Goal: Task Accomplishment & Management: Manage account settings

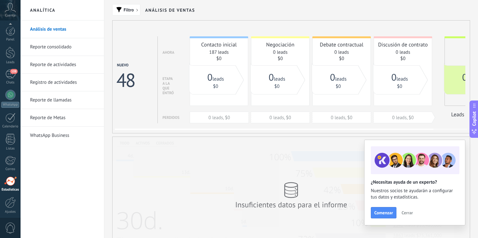
scroll to position [9, 0]
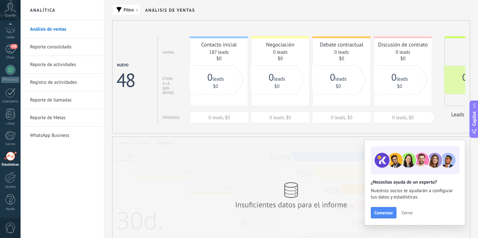
click at [405, 215] on span "Cerrar" at bounding box center [406, 213] width 11 height 4
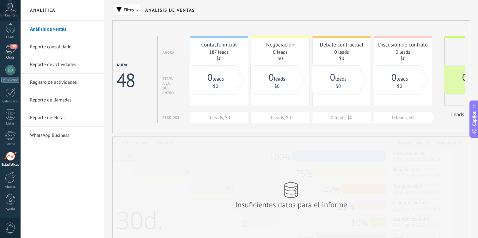
click at [11, 54] on link "108 Chats" at bounding box center [10, 52] width 21 height 15
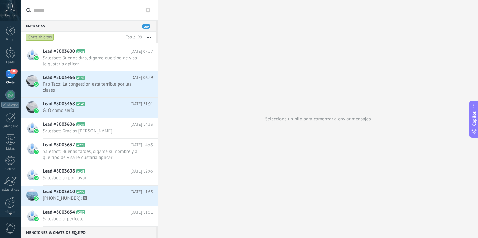
scroll to position [893, 0]
click at [7, 53] on div at bounding box center [10, 53] width 9 height 12
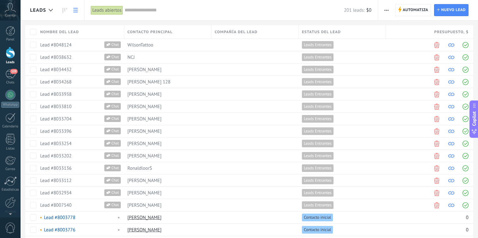
click at [76, 13] on link at bounding box center [75, 10] width 11 height 12
click at [65, 11] on icon at bounding box center [65, 10] width 4 height 5
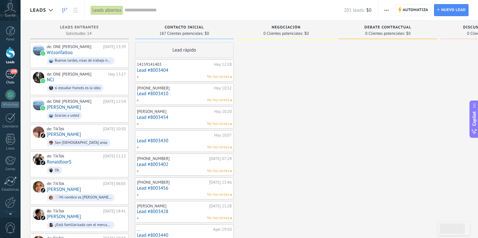
click at [7, 75] on div "109" at bounding box center [10, 74] width 10 height 9
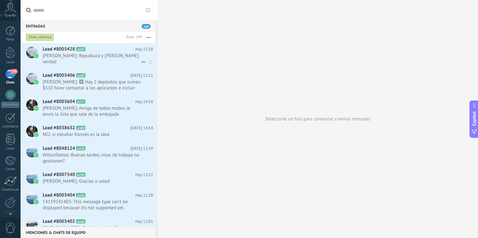
click at [97, 55] on span "[PERSON_NAME]: Republuca y [PERSON_NAME] verdad" at bounding box center [92, 59] width 98 height 12
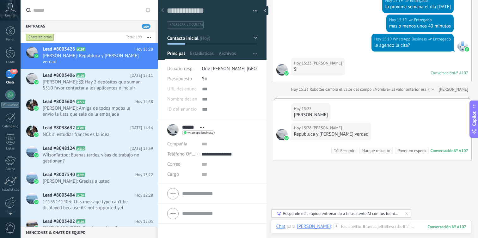
scroll to position [367, 0]
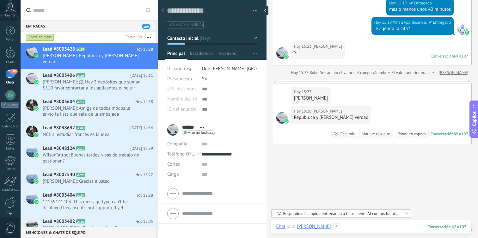
click at [333, 225] on div at bounding box center [371, 232] width 190 height 19
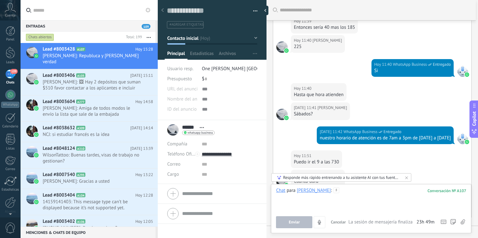
scroll to position [0, 0]
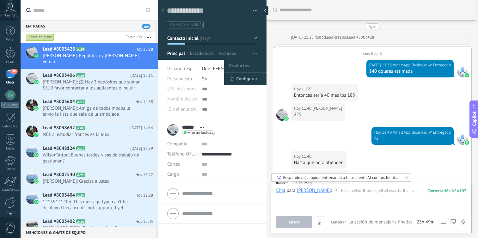
click at [246, 78] on span "Configurar" at bounding box center [246, 79] width 21 height 13
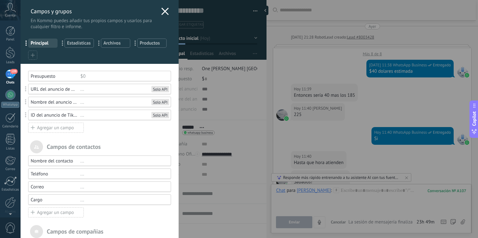
click at [161, 13] on use at bounding box center [164, 11] width 7 height 7
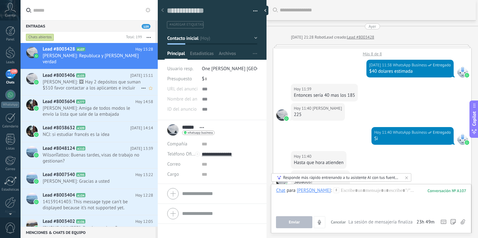
click at [89, 79] on span "[PERSON_NAME]: 🖼 Hay 2 depósitos que suman $510 favor contactar a los aplicante…" at bounding box center [92, 85] width 98 height 12
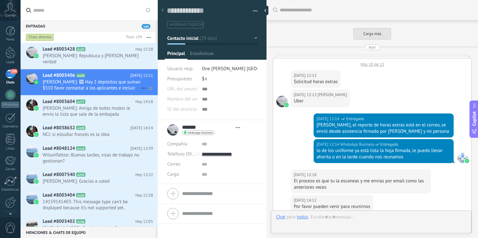
scroll to position [549, 0]
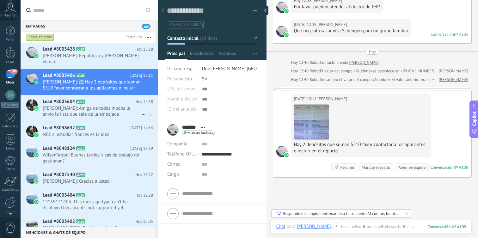
click at [95, 105] on span "[PERSON_NAME]: Amiga de todos modos le envío la lista que sale de la embajada" at bounding box center [92, 111] width 98 height 12
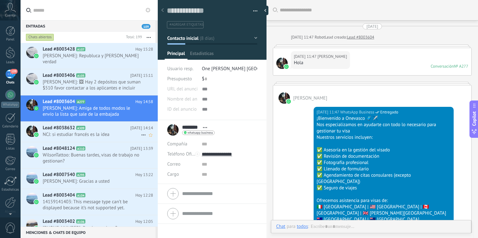
scroll to position [1304, 0]
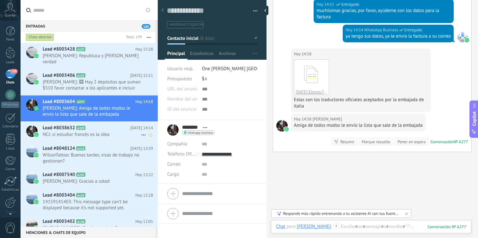
click at [99, 131] on span "NCJ: si estudiar francés es la idea" at bounding box center [92, 134] width 98 height 6
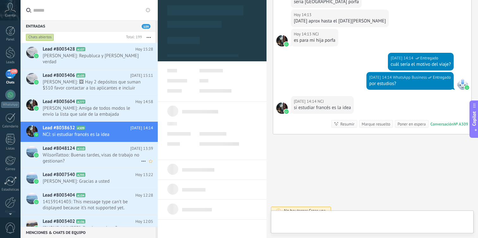
scroll to position [9, 0]
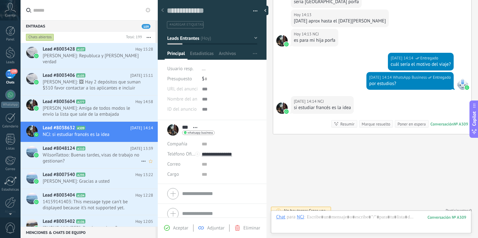
click at [98, 152] on span "WilsonTattoo: Buenas tardes, visas de trabajo no gestionan?" at bounding box center [92, 158] width 98 height 12
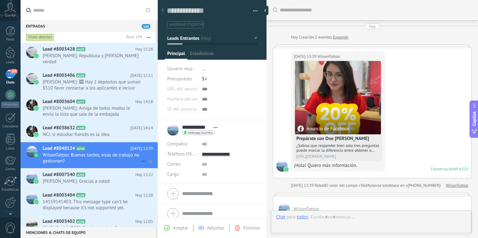
scroll to position [266, 0]
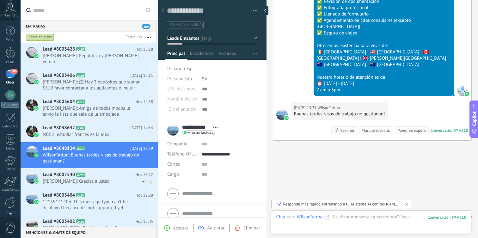
click at [98, 172] on h2 "Lead #8007540 A295" at bounding box center [89, 175] width 93 height 6
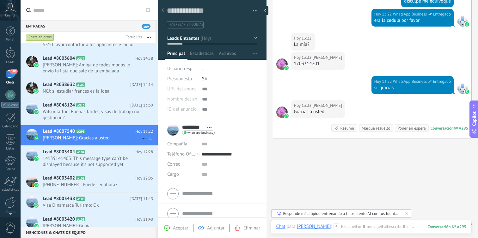
scroll to position [57, 0]
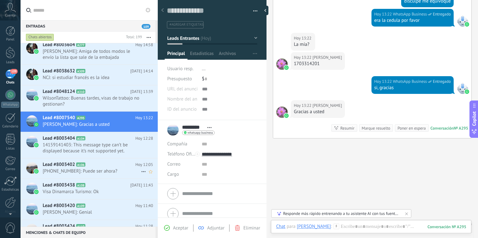
click at [103, 168] on span "[PHONE_NUMBER]: Puede ser ahora?" at bounding box center [92, 171] width 98 height 6
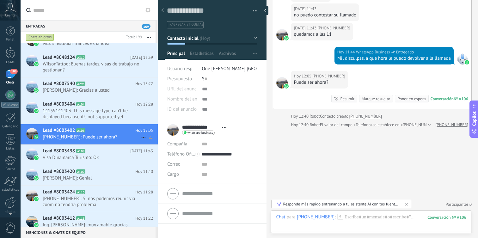
scroll to position [101, 0]
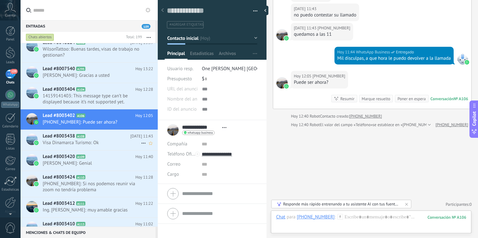
click at [103, 162] on span "[PERSON_NAME]: Genial" at bounding box center [92, 163] width 98 height 6
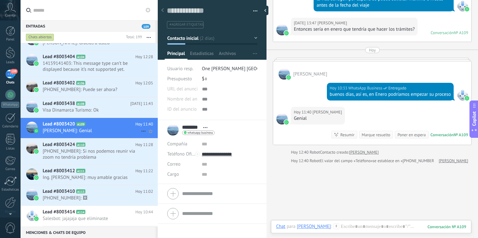
scroll to position [152, 0]
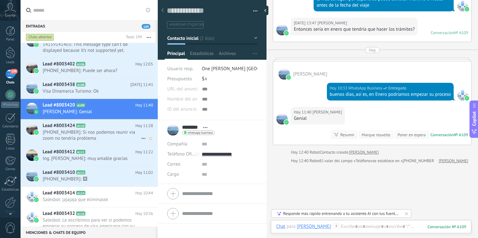
click at [103, 162] on div "Lead #8003412 A111 [DATE] 11:22 Ing. [PERSON_NAME]: muy amable gracias" at bounding box center [100, 156] width 115 height 20
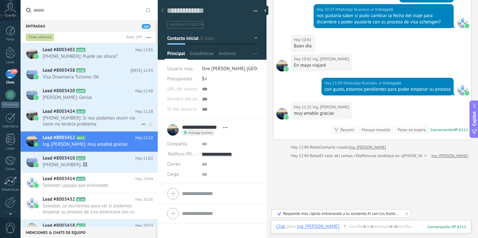
scroll to position [170, 0]
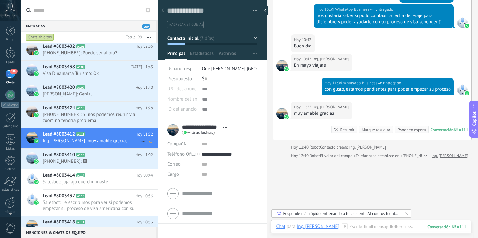
click at [103, 162] on span "[PHONE_NUMBER]: 🖼" at bounding box center [92, 161] width 98 height 6
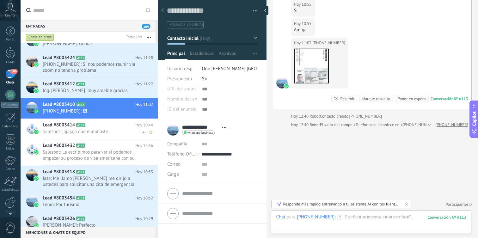
scroll to position [221, 0]
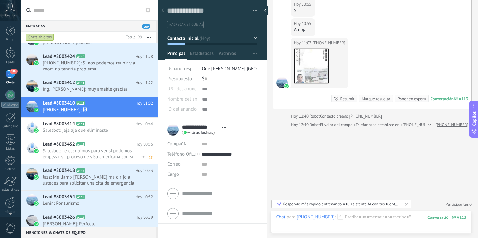
click at [99, 155] on span "Salesbot: Le escribimos para ver si podemos empezar su proceso de visa american…" at bounding box center [92, 154] width 98 height 12
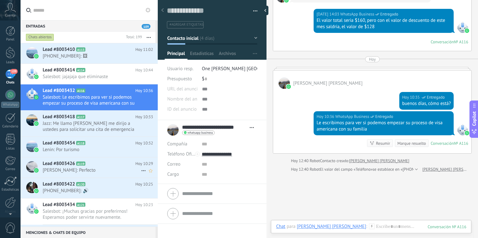
scroll to position [276, 0]
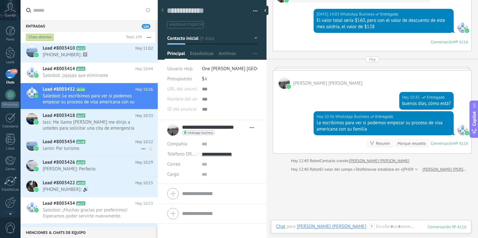
click at [96, 147] on span "Lenin: Por turismo" at bounding box center [92, 148] width 98 height 6
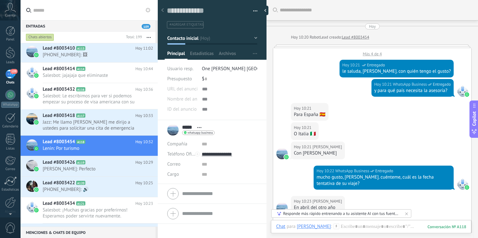
click at [205, 41] on button "Contacto inicial" at bounding box center [212, 38] width 90 height 11
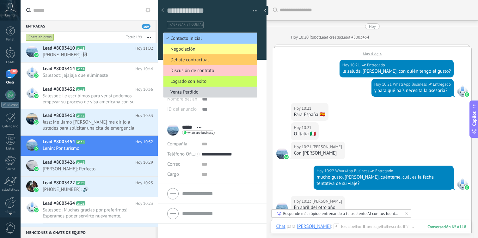
click at [232, 24] on ul "#agregar etiquetas" at bounding box center [210, 25] width 89 height 9
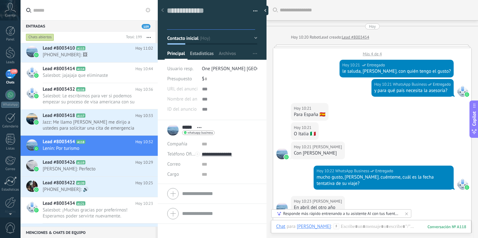
click at [209, 54] on span "Estadísticas" at bounding box center [202, 55] width 24 height 9
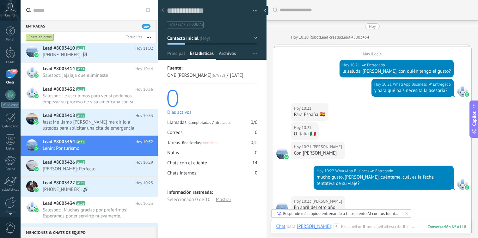
click at [221, 55] on span "Archivos" at bounding box center [227, 55] width 17 height 9
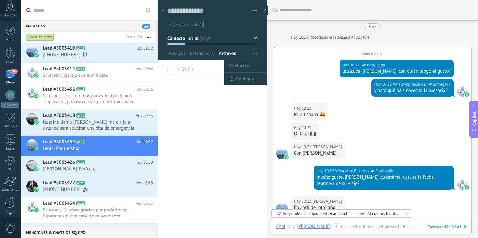
click at [253, 57] on span "button" at bounding box center [255, 54] width 4 height 12
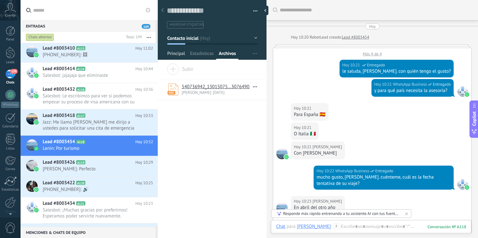
click at [181, 53] on span "Principal" at bounding box center [176, 55] width 18 height 9
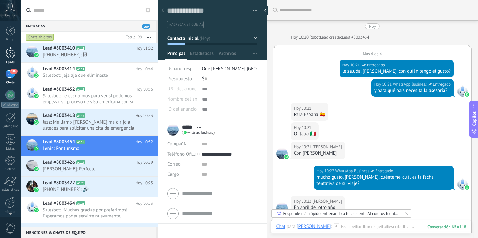
click at [15, 54] on div at bounding box center [10, 53] width 9 height 12
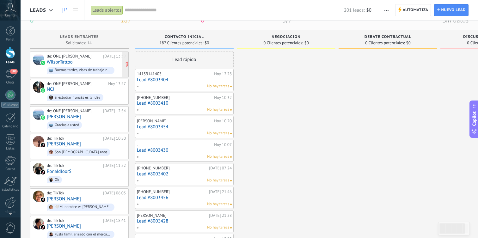
click at [74, 59] on div "de: ONE [PERSON_NAME][DATE] 13:39 WilsonTattoo Buenas tardes, visas de trabajo …" at bounding box center [86, 64] width 79 height 21
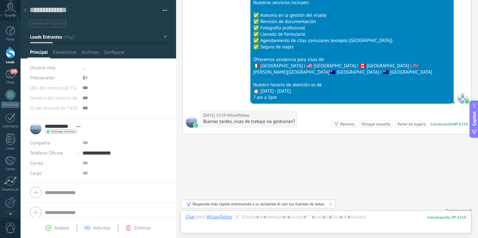
click at [26, 8] on div at bounding box center [25, 10] width 9 height 12
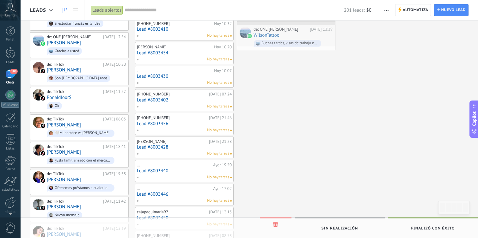
drag, startPoint x: 94, startPoint y: 37, endPoint x: 301, endPoint y: 36, distance: 206.7
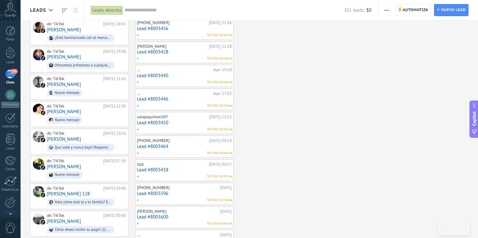
scroll to position [172, 0]
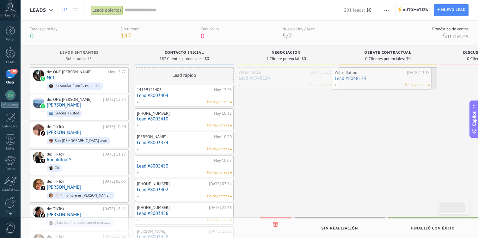
drag, startPoint x: 269, startPoint y: 79, endPoint x: 366, endPoint y: 79, distance: 96.4
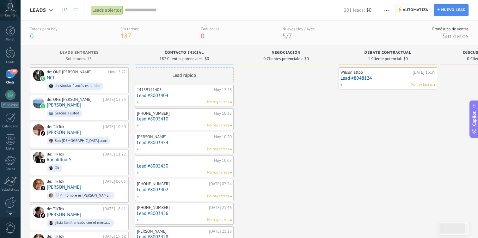
scroll to position [0, 70]
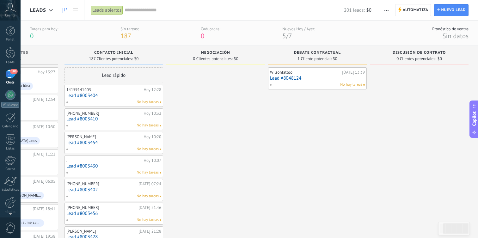
click at [339, 70] on div "WilsonTattoo" at bounding box center [305, 72] width 70 height 5
click at [336, 78] on link "Lead #8048124" at bounding box center [317, 78] width 95 height 5
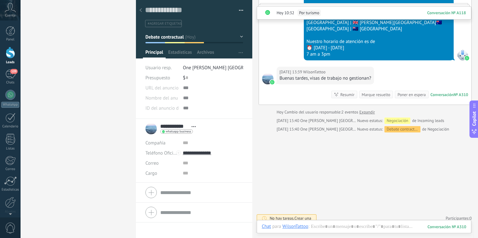
scroll to position [310, 0]
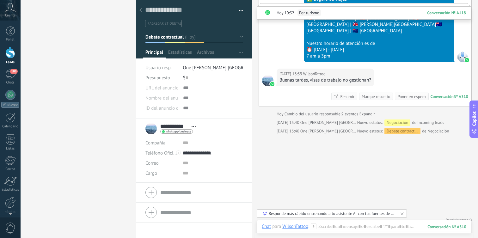
click at [220, 40] on button "Debate contractual" at bounding box center [194, 36] width 98 height 11
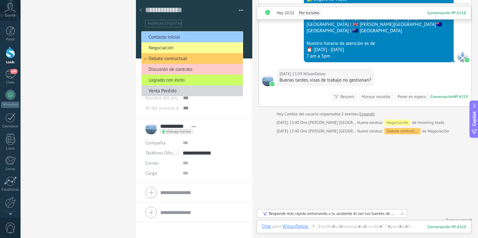
click at [10, 14] on span "Cuenta" at bounding box center [10, 16] width 10 height 4
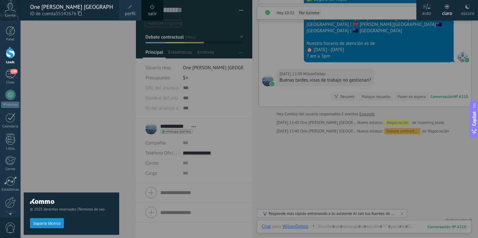
click at [44, 12] on span "ID de cuenta 35142676" at bounding box center [71, 13] width 83 height 7
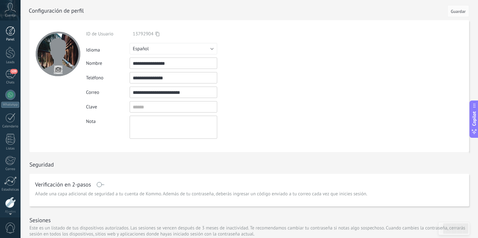
click at [10, 35] on div at bounding box center [10, 30] width 9 height 9
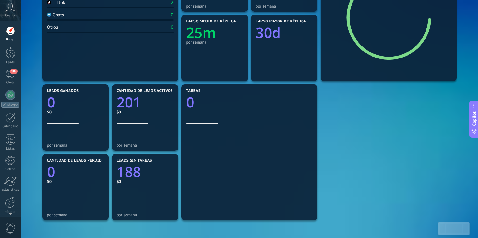
scroll to position [138, 0]
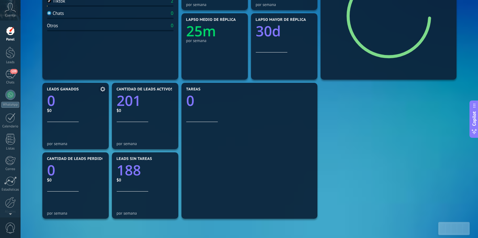
click at [72, 105] on icon "0" at bounding box center [75, 99] width 57 height 14
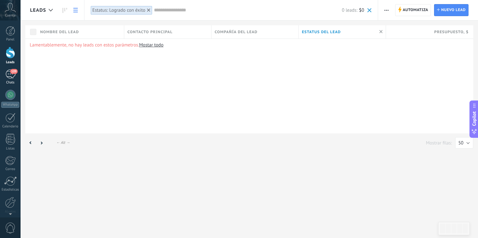
click at [8, 78] on div "109" at bounding box center [10, 74] width 10 height 9
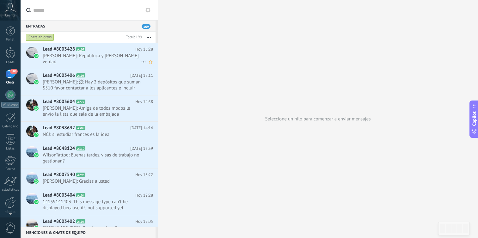
click at [87, 51] on h2 "Lead #8003428 A107" at bounding box center [89, 49] width 93 height 6
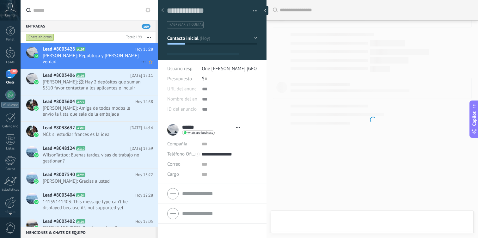
type textarea "**********"
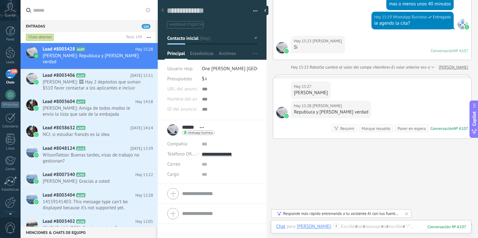
click at [253, 11] on button "button" at bounding box center [252, 10] width 9 height 9
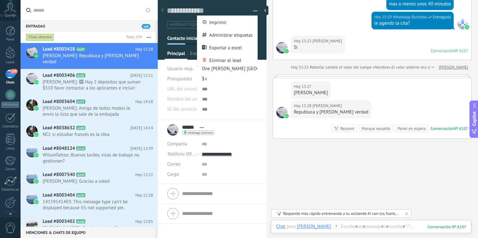
click at [257, 83] on div "Guardar y crear Imprimir Administrar etiquetas Exportar a excel" at bounding box center [212, 58] width 109 height 124
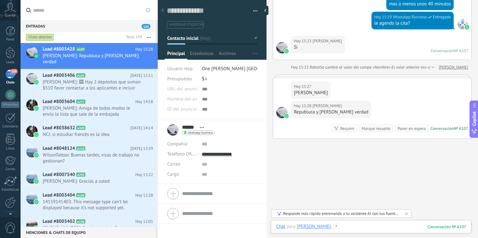
click at [340, 224] on div at bounding box center [371, 232] width 190 height 19
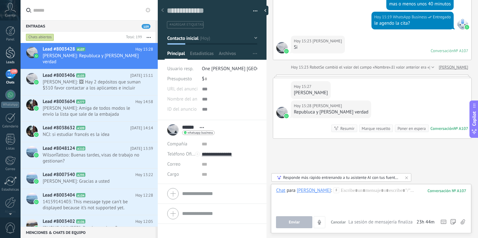
click at [8, 53] on div at bounding box center [10, 53] width 9 height 12
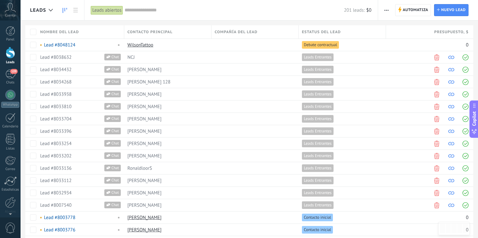
click at [63, 9] on use at bounding box center [65, 10] width 4 height 5
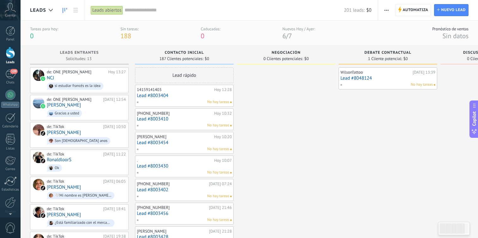
scroll to position [2, 0]
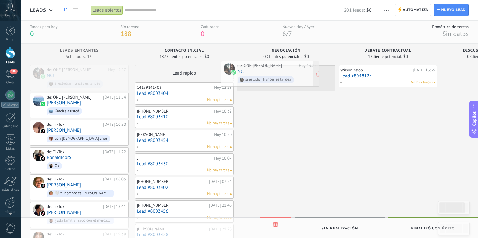
drag, startPoint x: 113, startPoint y: 73, endPoint x: 304, endPoint y: 69, distance: 190.6
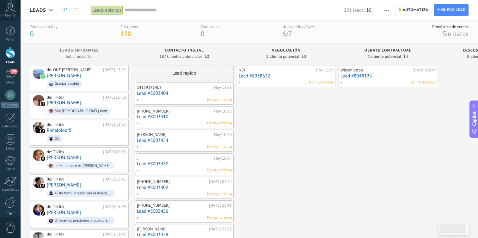
scroll to position [0, 0]
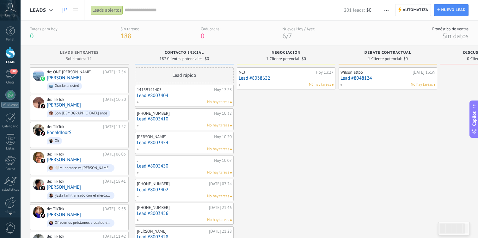
click at [8, 13] on div "Cuenta" at bounding box center [10, 10] width 21 height 21
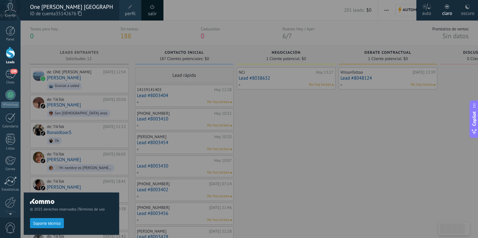
click at [93, 10] on div "One [PERSON_NAME] [GEOGRAPHIC_DATA]" at bounding box center [71, 6] width 83 height 7
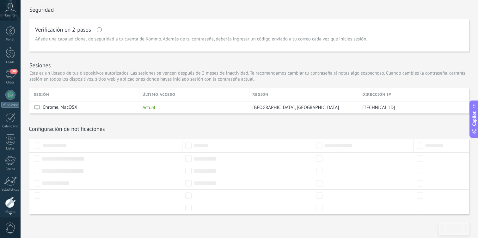
click at [12, 16] on span "Cuenta" at bounding box center [10, 16] width 10 height 4
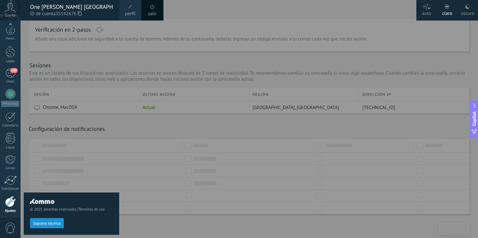
scroll to position [25, 0]
click at [14, 229] on span "0" at bounding box center [10, 228] width 11 height 11
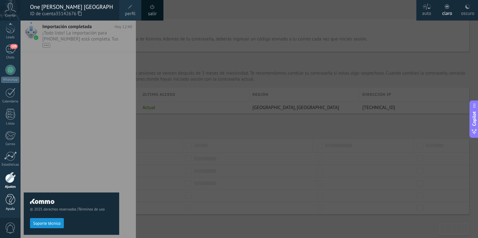
click at [14, 205] on div at bounding box center [10, 199] width 9 height 11
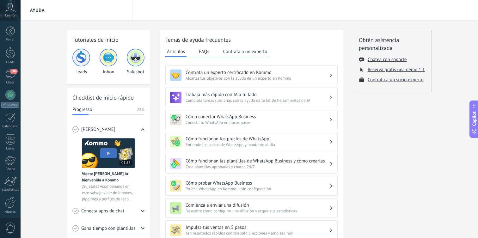
scroll to position [25, 0]
